Goal: Communication & Community: Answer question/provide support

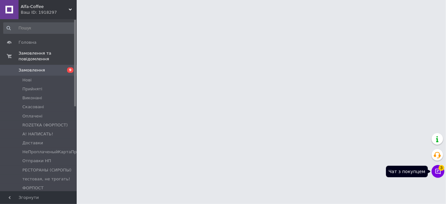
click at [440, 170] on span "3" at bounding box center [442, 168] width 6 height 6
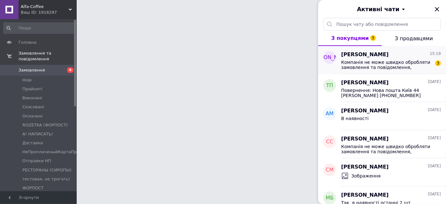
click at [394, 60] on span "Компанія не може швидко обробляти замовлення та повідомлення, оскільки зараз за…" at bounding box center [386, 65] width 91 height 10
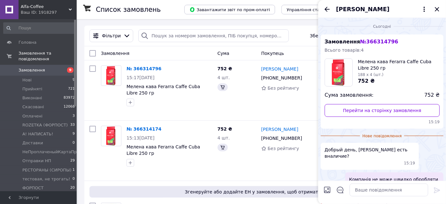
drag, startPoint x: 358, startPoint y: 60, endPoint x: 373, endPoint y: 68, distance: 17.1
click at [373, 68] on span "Мелена кава Ferarra Caffe Cuba Libre 250 гр" at bounding box center [399, 64] width 82 height 13
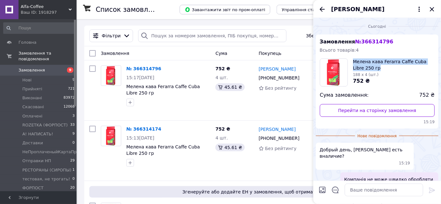
copy span "Мелена кава Ferarra Caffe Cuba Libre 250 гр"
drag, startPoint x: 368, startPoint y: 68, endPoint x: 351, endPoint y: 63, distance: 17.8
click at [351, 63] on div "Мелена кава Ferarra Caffe Cuba Libre 250 гр 188 x 4 (шт.) 752 ₴" at bounding box center [377, 72] width 115 height 28
click at [85, 149] on div "№ 366314174 15:13, 12.10.2025 Мелена кава Ferarra Caffe Cuba Libre 250 гр 752 ₴…" at bounding box center [259, 151] width 351 height 60
click at [432, 7] on icon "Закрити" at bounding box center [433, 9] width 8 height 8
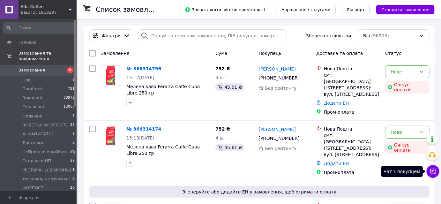
click at [433, 170] on icon at bounding box center [433, 171] width 6 height 6
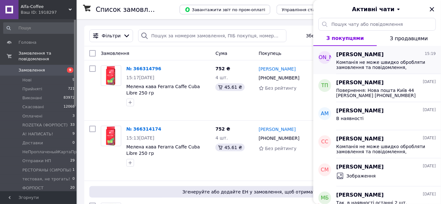
click at [386, 62] on span "Компанія не може швидко обробляти замовлення та повідомлення, оскільки зараз за…" at bounding box center [382, 65] width 91 height 10
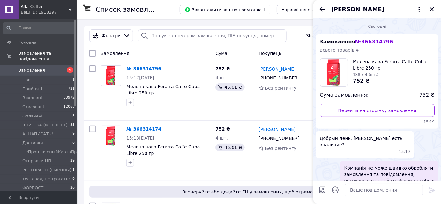
scroll to position [40, 0]
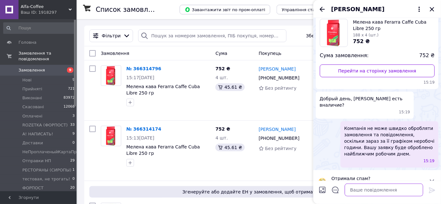
click at [391, 191] on textarea at bounding box center [384, 190] width 79 height 13
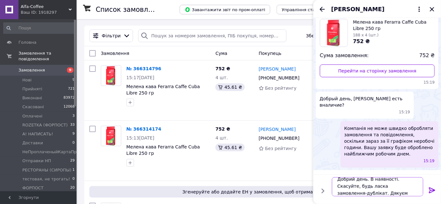
scroll to position [0, 0]
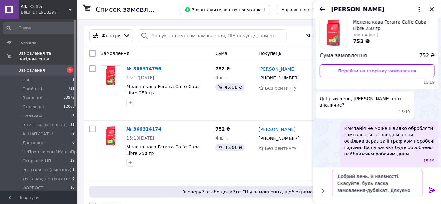
type textarea "Добрий день. В наявності. Скасуйте, будь ласка замовлення-дублікат. Дякуємо."
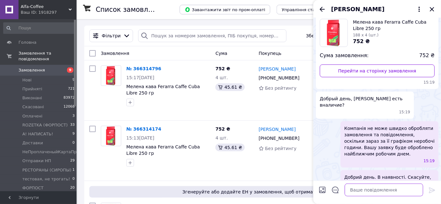
scroll to position [46, 0]
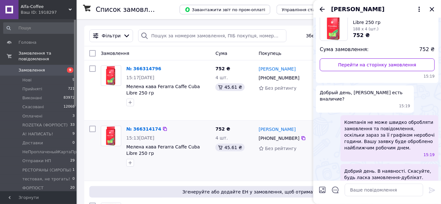
click at [104, 159] on div at bounding box center [111, 146] width 26 height 46
click at [431, 10] on icon "Закрити" at bounding box center [433, 9] width 8 height 8
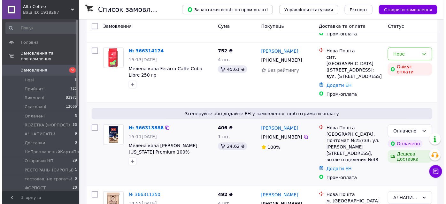
scroll to position [87, 0]
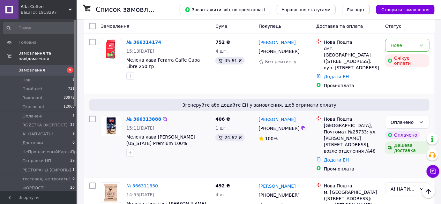
drag, startPoint x: 159, startPoint y: 104, endPoint x: 173, endPoint y: 108, distance: 14.1
click at [163, 117] on icon at bounding box center [165, 119] width 5 height 5
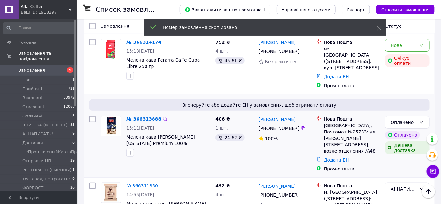
click at [266, 126] on span "[PHONE_NUMBER]" at bounding box center [279, 128] width 41 height 5
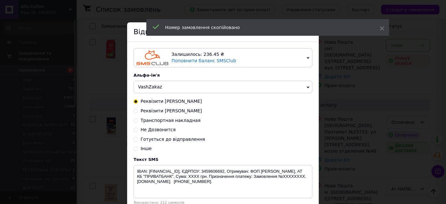
click at [175, 140] on span "Готується до відправлення" at bounding box center [173, 139] width 65 height 5
click at [138, 140] on input "Готується до відправлення" at bounding box center [136, 139] width 4 height 4
radio input "true"
radio input "false"
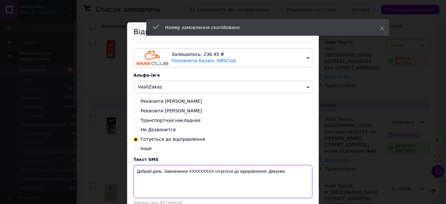
click at [203, 173] on textarea "Добрий день. Замовлення ХХХХХХХХХ готується до відправлення. Дякуємо." at bounding box center [223, 181] width 179 height 33
paste textarea "366313888"
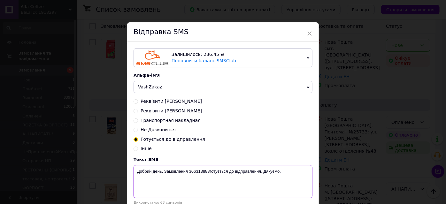
click at [260, 173] on textarea "Добрий день. Замовлення 366313888готується до відправлення. Дякуємо." at bounding box center [223, 181] width 179 height 33
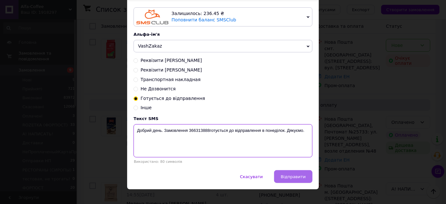
scroll to position [49, 0]
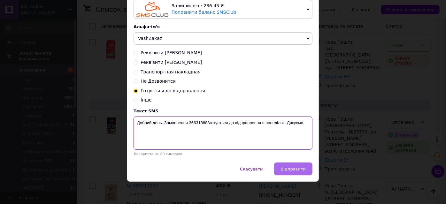
type textarea "Добрий день. Замовлення 366313888готується до відправлення в понеділок. Дякуємо."
click at [292, 170] on span "Відправити" at bounding box center [293, 169] width 25 height 5
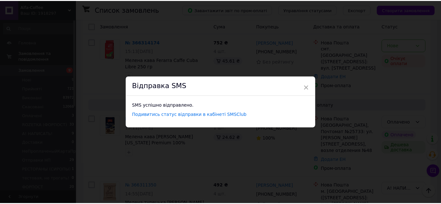
scroll to position [0, 0]
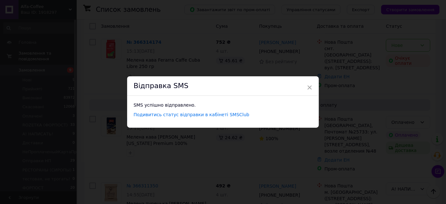
click at [111, 152] on div "× Відправка SMS SMS успішно відправлено. Подивитись статус відправки в кабінеті…" at bounding box center [223, 102] width 446 height 204
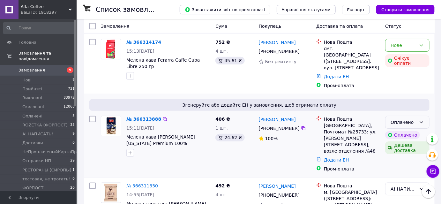
click at [407, 119] on div "Оплачено" at bounding box center [404, 122] width 26 height 7
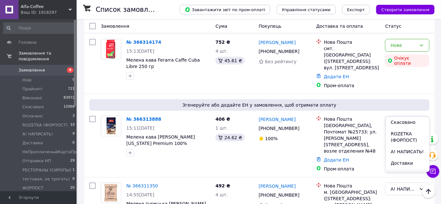
scroll to position [58, 0]
click at [405, 165] on li "Отправки НП" at bounding box center [408, 165] width 44 height 12
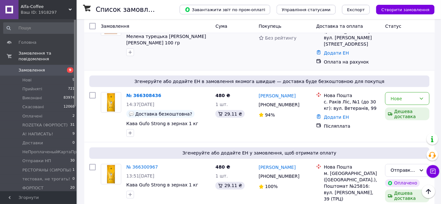
scroll to position [261, 0]
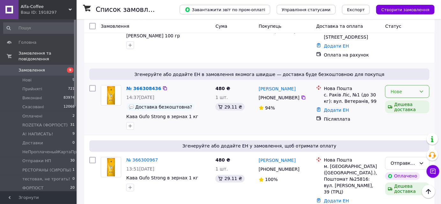
click at [423, 89] on icon at bounding box center [421, 91] width 5 height 5
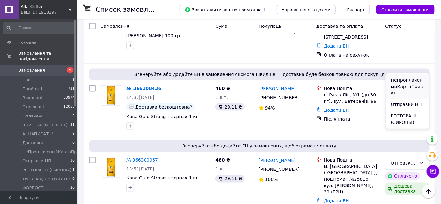
scroll to position [87, 0]
click at [407, 102] on li "Отправки НП" at bounding box center [408, 104] width 44 height 12
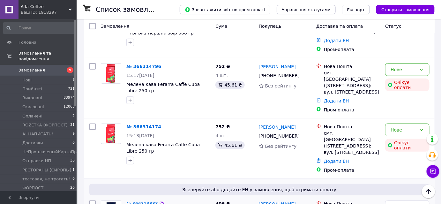
scroll to position [0, 0]
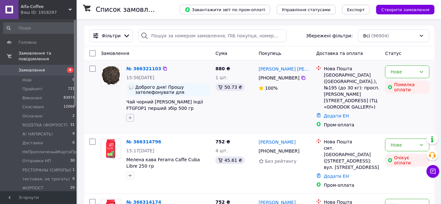
click at [128, 116] on icon "button" at bounding box center [130, 117] width 5 height 5
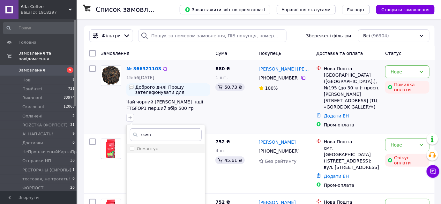
type input "осма"
click at [154, 149] on label "Османтус" at bounding box center [147, 148] width 21 height 5
checkbox input "true"
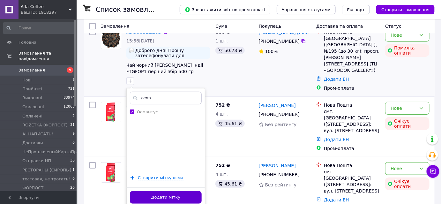
scroll to position [58, 0]
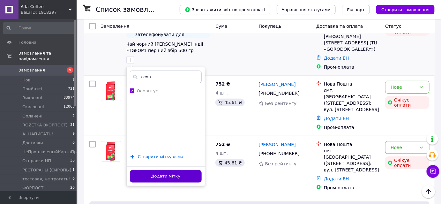
click at [173, 175] on button "Додати мітку" at bounding box center [166, 176] width 72 height 12
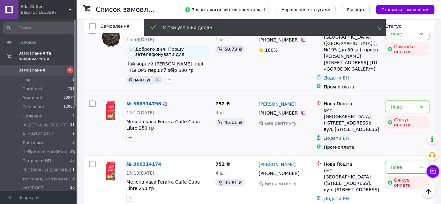
scroll to position [29, 0]
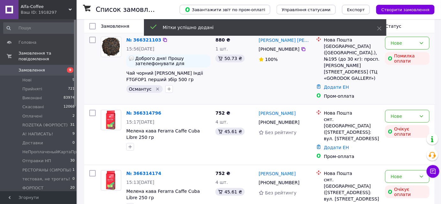
copy span "Чай чорний [PERSON_NAME] Індіі FTGFOP1 перший збір 500 гр"
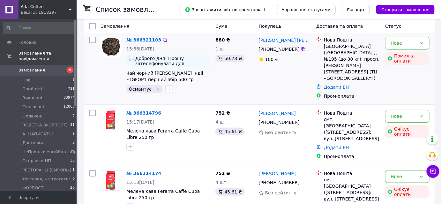
drag, startPoint x: 192, startPoint y: 78, endPoint x: 126, endPoint y: 74, distance: 66.2
click at [126, 74] on div "№ 366321103 15:56, 12.10.2025 Доброго дня! Прошу зателефонувати для підтверджен…" at bounding box center [168, 64] width 89 height 61
click at [146, 39] on link "№ 366321103" at bounding box center [144, 39] width 35 height 5
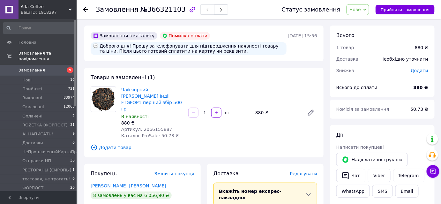
click at [85, 8] on icon at bounding box center [85, 9] width 5 height 5
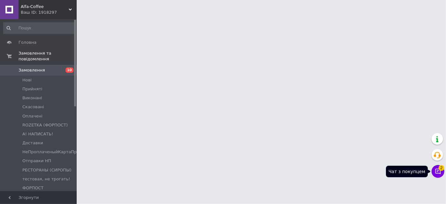
click at [442, 171] on button "Чат з покупцем 2" at bounding box center [438, 171] width 13 height 13
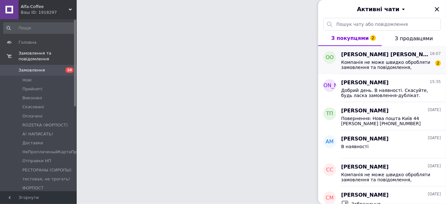
click at [366, 62] on span "Компанія не може швидко обробляти замовлення та повідомлення, оскільки зараз за…" at bounding box center [386, 65] width 91 height 10
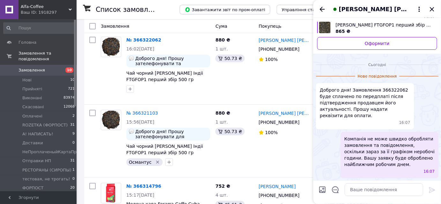
scroll to position [748, 0]
click at [359, 191] on textarea at bounding box center [384, 190] width 79 height 13
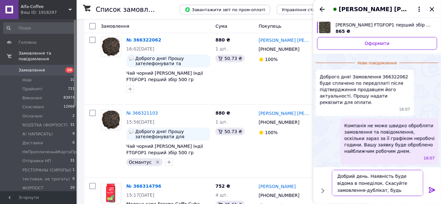
type textarea "Добрий день. Наявність буде відома в понеділок. Скасуйте замовлення-дублікат, б…"
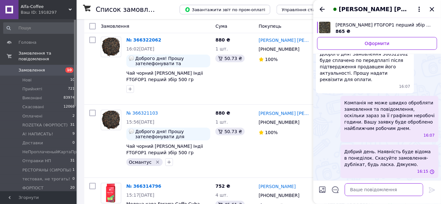
scroll to position [774, 0]
click at [434, 10] on icon "Закрити" at bounding box center [433, 9] width 8 height 8
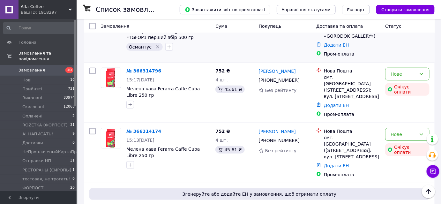
scroll to position [145, 0]
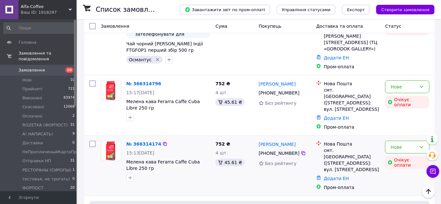
scroll to position [145, 0]
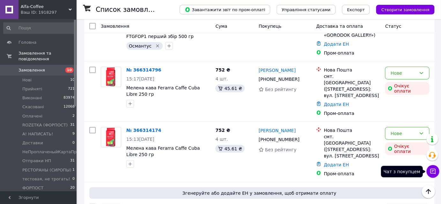
click at [434, 174] on icon at bounding box center [433, 171] width 6 height 6
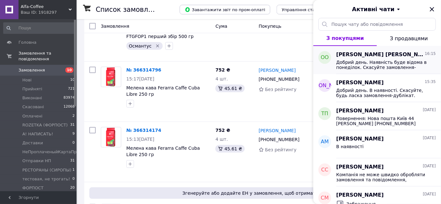
click at [388, 62] on span "Добрий день. Наявність буде відома в понеділок. Скасуйте замовлення-дублікат, б…" at bounding box center [382, 65] width 91 height 10
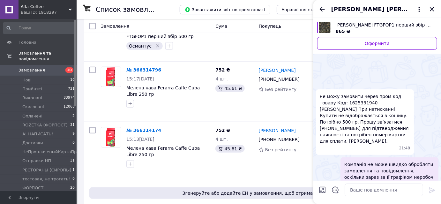
scroll to position [774, 0]
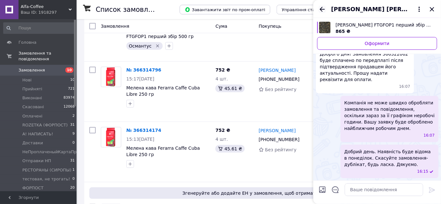
click at [322, 10] on icon "Назад" at bounding box center [323, 9] width 8 height 8
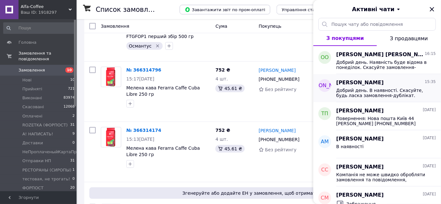
click at [380, 83] on span "[PERSON_NAME]" at bounding box center [361, 82] width 48 height 7
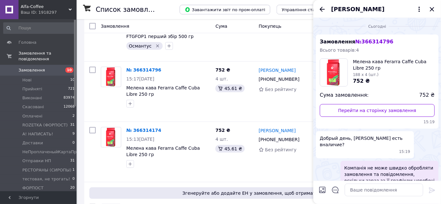
scroll to position [46, 0]
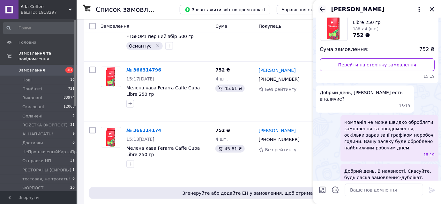
click at [320, 9] on icon "Назад" at bounding box center [323, 9] width 8 height 8
